Goal: Task Accomplishment & Management: Use online tool/utility

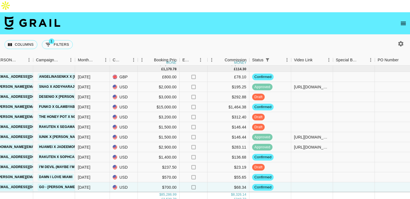
scroll to position [29, 236]
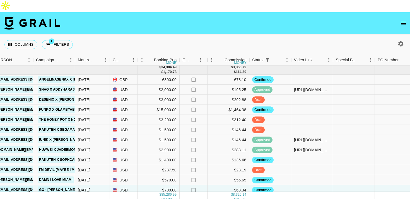
click at [402, 22] on icon "open drawer" at bounding box center [403, 23] width 5 height 3
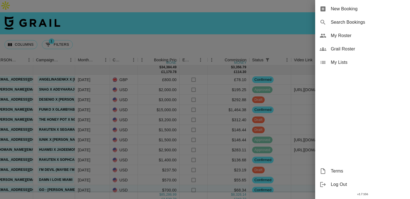
click at [350, 34] on span "My Roster" at bounding box center [368, 35] width 75 height 7
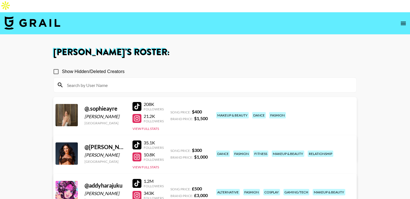
click at [15, 16] on img at bounding box center [32, 22] width 56 height 13
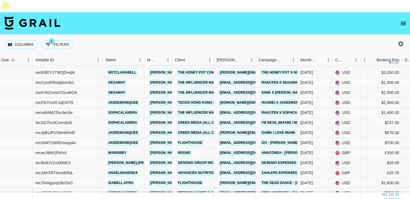
scroll to position [79, 13]
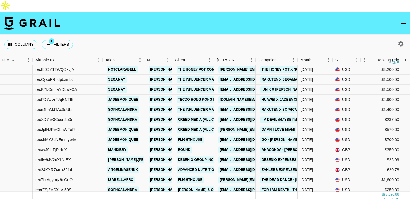
click at [97, 135] on div "recshMY2dNEmmyp4v" at bounding box center [68, 140] width 70 height 10
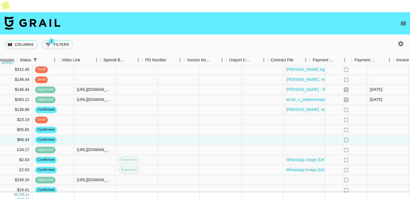
scroll to position [79, 516]
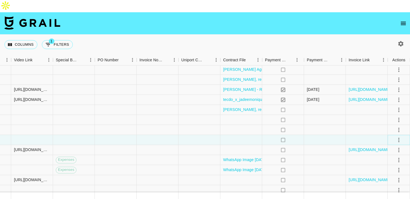
click at [399, 137] on icon "select merge strategy" at bounding box center [399, 140] width 7 height 7
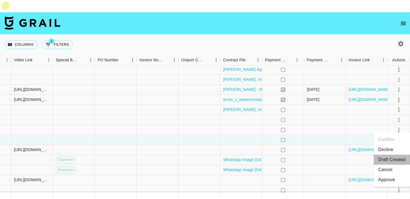
click at [391, 159] on li "Draft Created" at bounding box center [392, 160] width 36 height 10
click at [353, 135] on div at bounding box center [367, 140] width 42 height 10
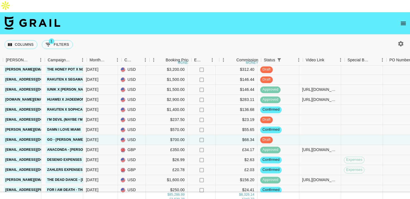
scroll to position [79, 224]
